Goal: Task Accomplishment & Management: Use online tool/utility

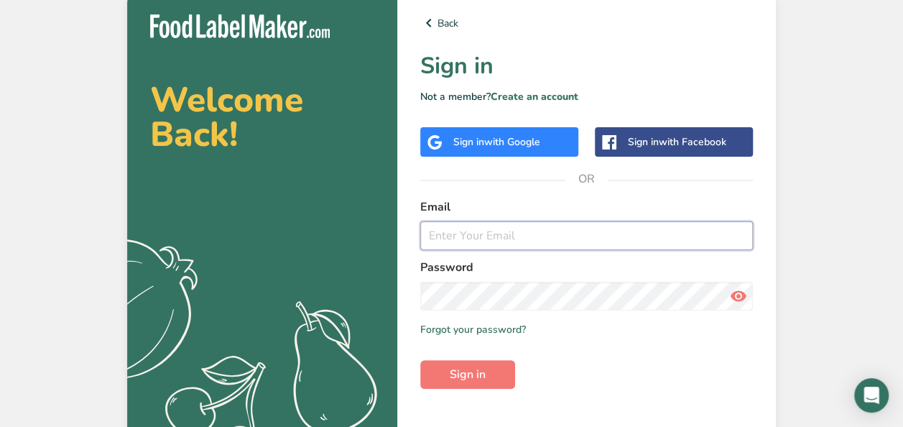
type input "[EMAIL_ADDRESS][DOMAIN_NAME]"
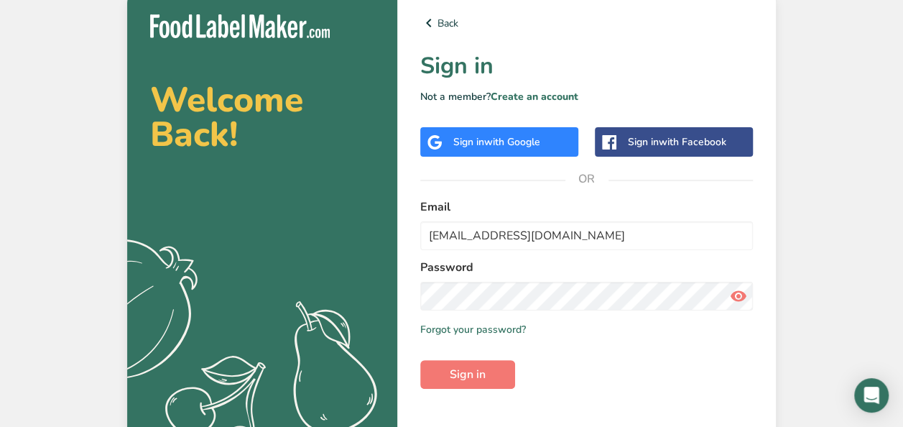
click at [740, 301] on icon at bounding box center [738, 296] width 17 height 26
click at [480, 381] on span "Sign in" at bounding box center [468, 374] width 36 height 17
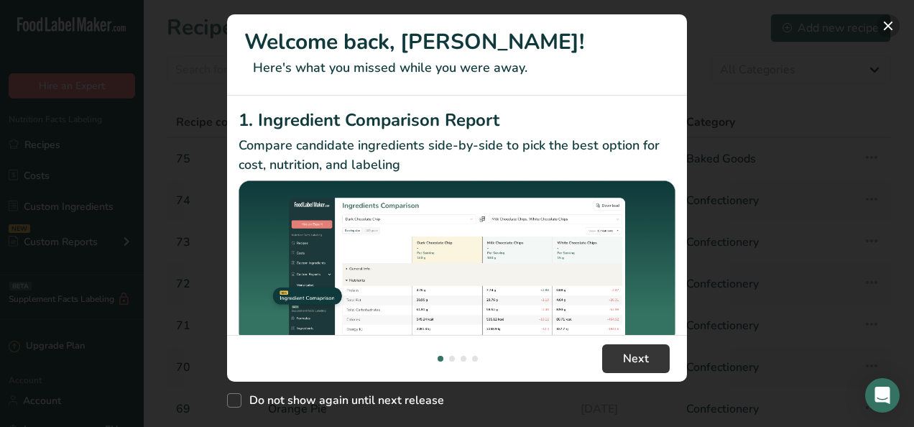
click at [888, 26] on button "New Features" at bounding box center [888, 25] width 23 height 23
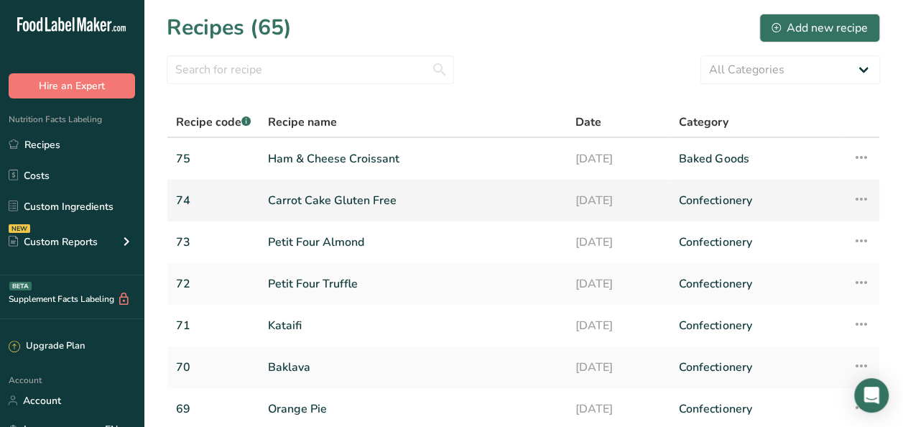
click at [339, 214] on link "Carrot Cake Gluten Free" at bounding box center [413, 200] width 290 height 30
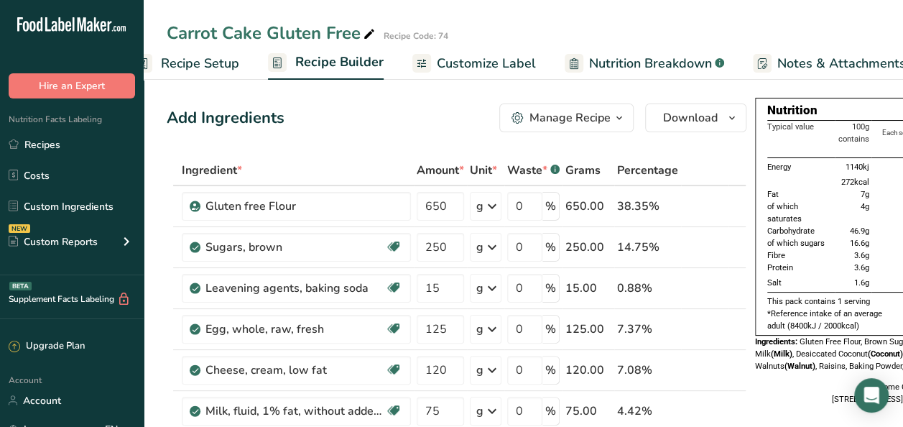
scroll to position [0, 27]
click at [476, 70] on span "Customize Label" at bounding box center [492, 63] width 99 height 19
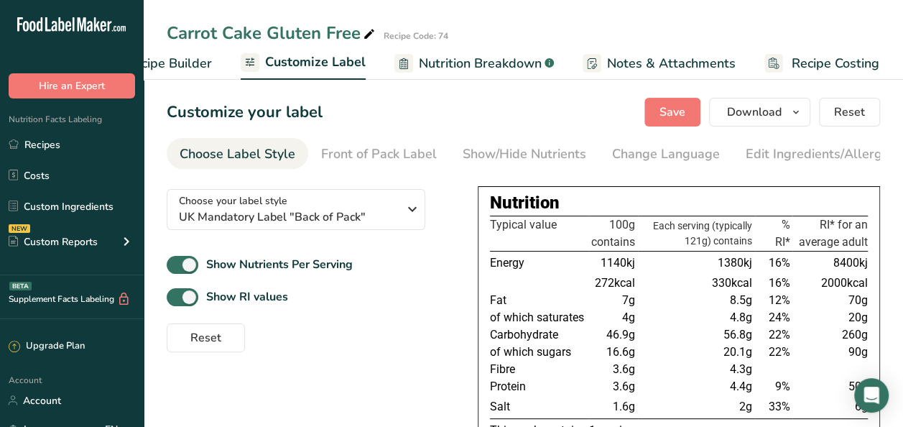
click at [185, 63] on span "Recipe Builder" at bounding box center [169, 63] width 86 height 19
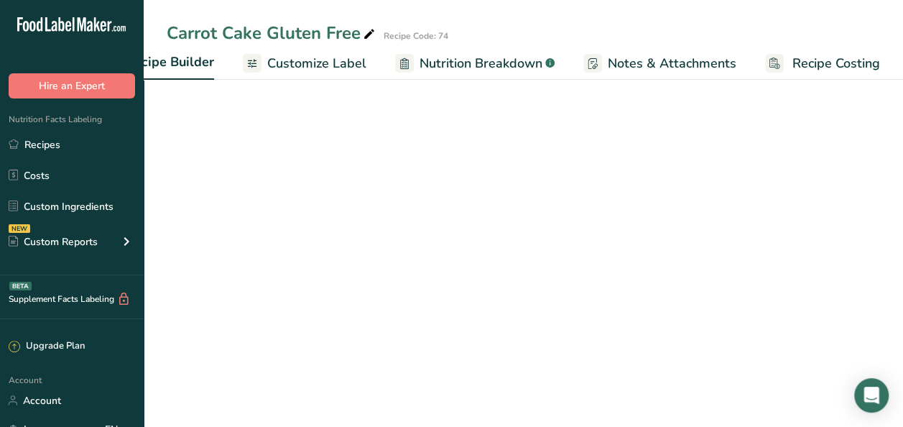
scroll to position [0, 177]
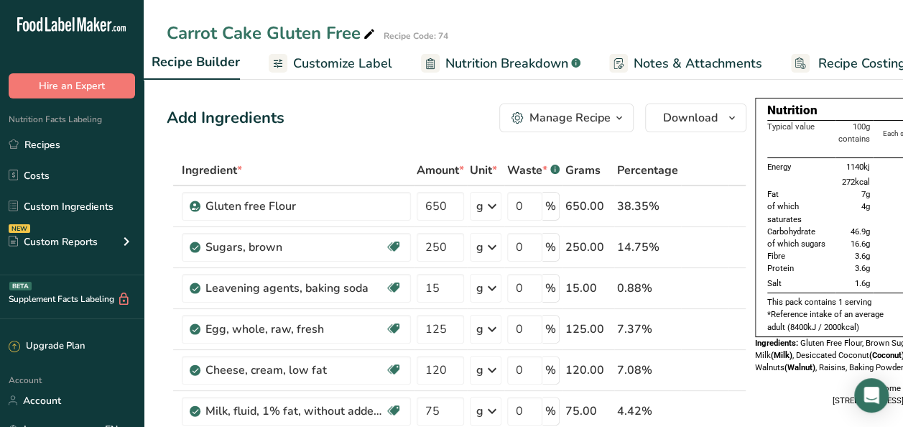
click at [388, 65] on span "Customize Label" at bounding box center [342, 63] width 99 height 19
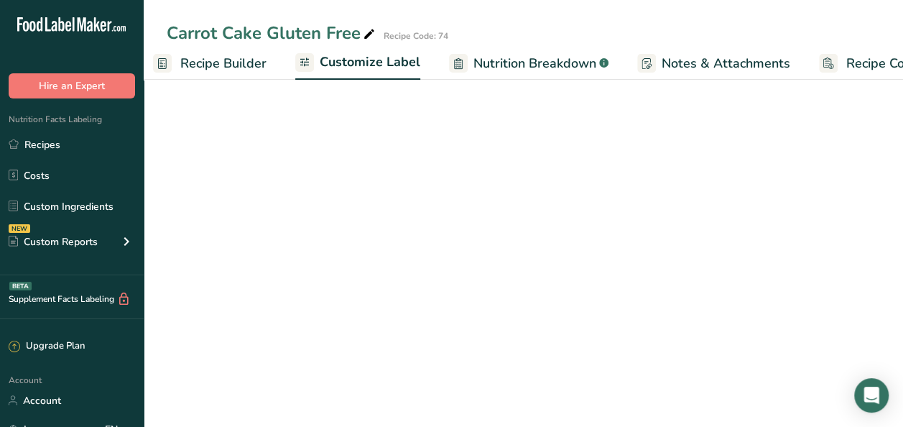
scroll to position [0, 203]
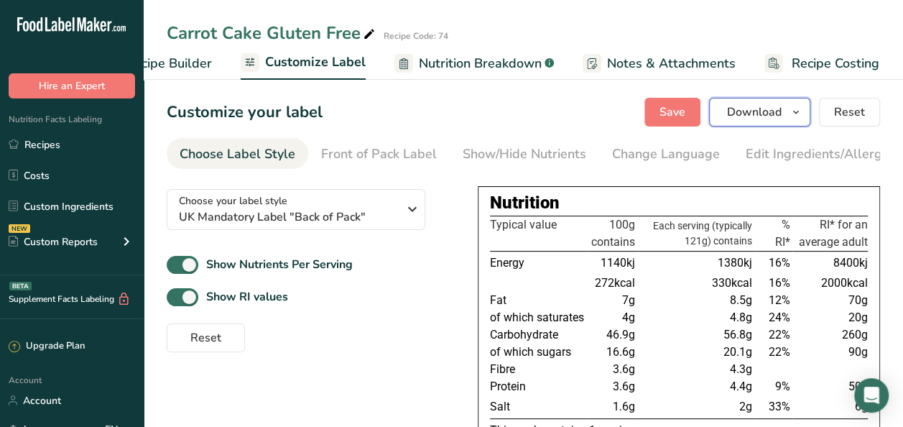
click at [792, 112] on icon "button" at bounding box center [797, 113] width 12 height 18
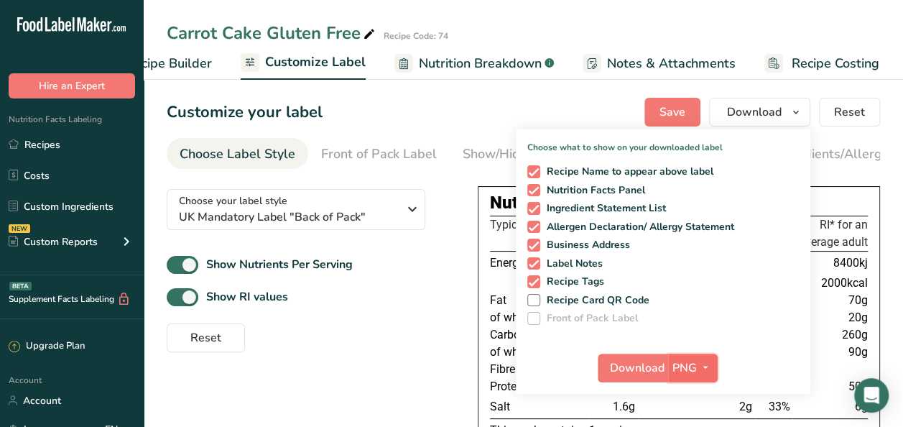
click at [709, 374] on icon "button" at bounding box center [706, 368] width 12 height 18
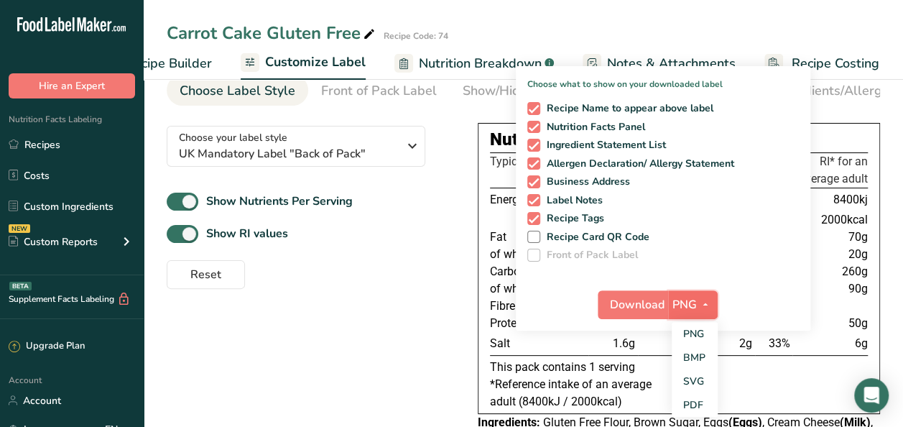
scroll to position [68, 0]
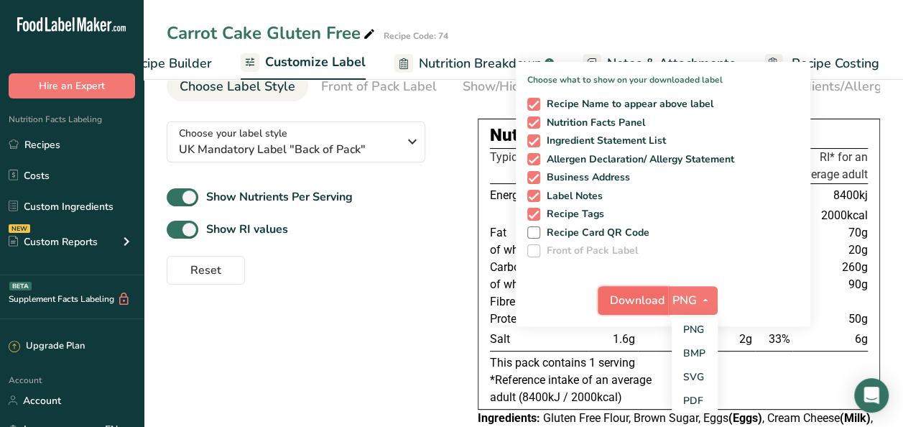
click at [643, 308] on span "Download" at bounding box center [637, 300] width 55 height 17
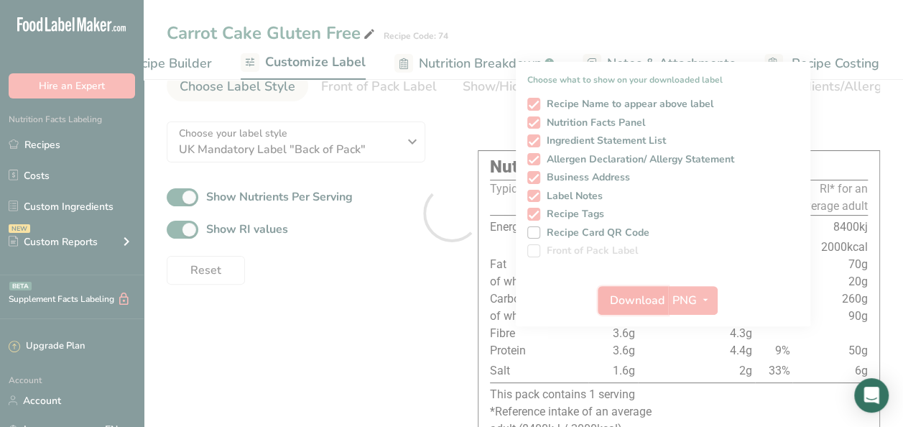
scroll to position [0, 0]
